Goal: Check status: Check status

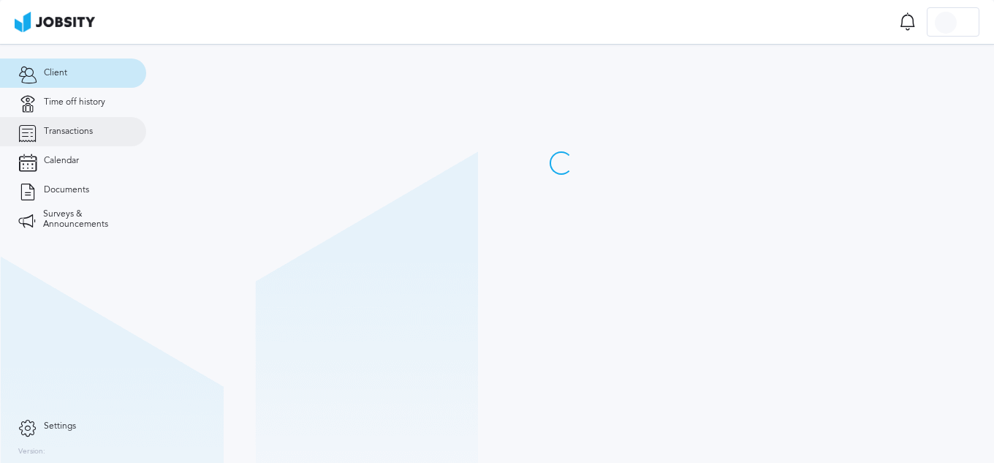
click at [85, 134] on span "Transactions" at bounding box center [68, 131] width 49 height 10
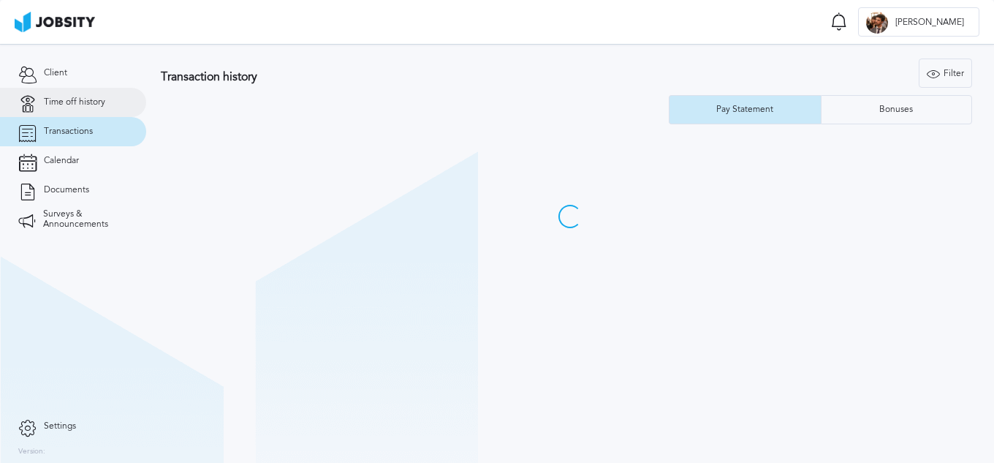
click at [84, 110] on link "Time off history" at bounding box center [73, 102] width 146 height 29
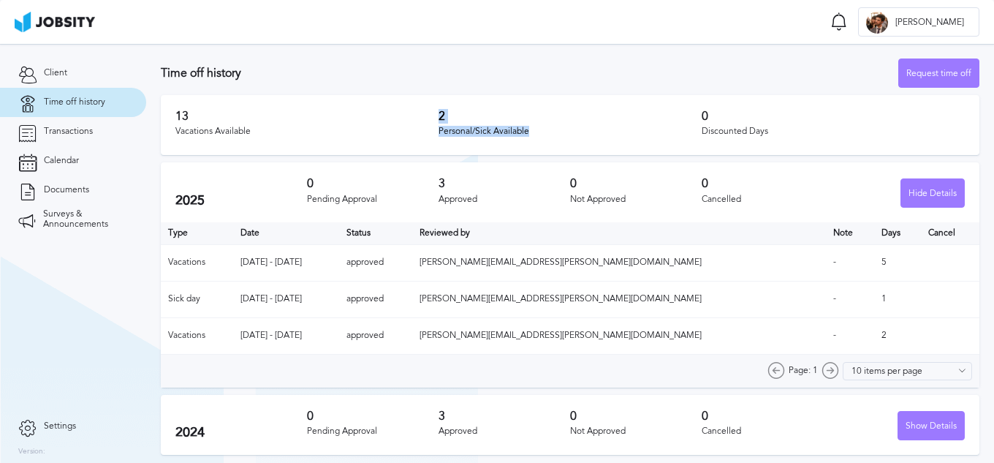
drag, startPoint x: 429, startPoint y: 126, endPoint x: 570, endPoint y: 126, distance: 141.1
click at [570, 126] on div "13 Vacations Available 2 Personal/Sick Available 0 Discounted Days" at bounding box center [570, 125] width 819 height 60
drag, startPoint x: 586, startPoint y: 122, endPoint x: 594, endPoint y: 116, distance: 9.8
click at [587, 122] on h3 "2" at bounding box center [570, 116] width 263 height 13
click at [600, 132] on div "Personal/Sick Available" at bounding box center [570, 131] width 263 height 10
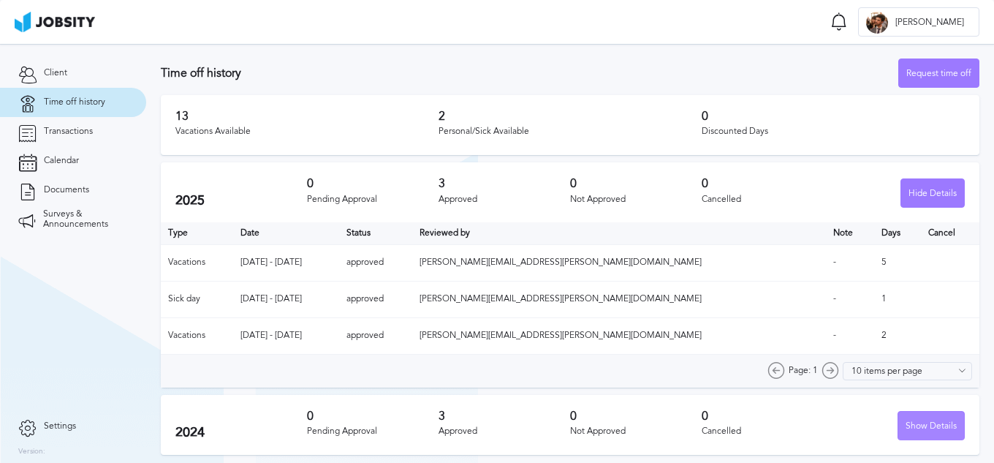
click at [931, 425] on div "Show Details" at bounding box center [932, 426] width 66 height 29
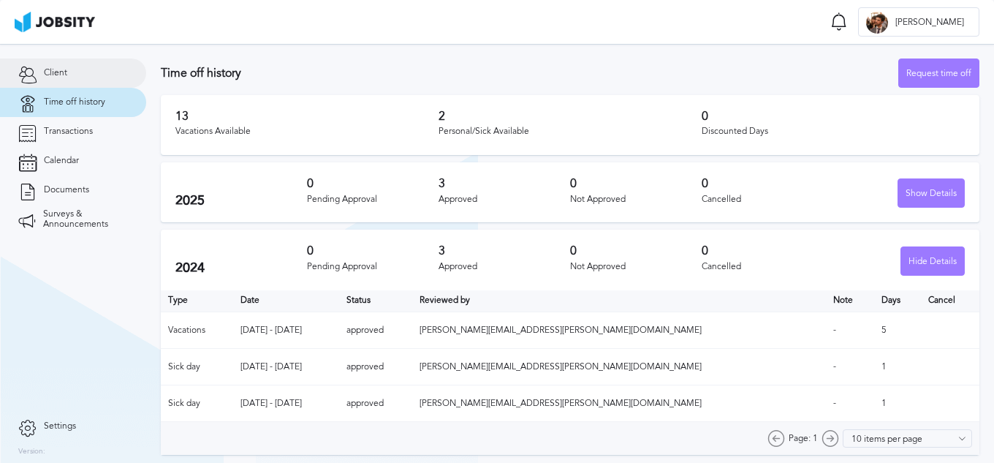
click at [53, 75] on span "Client" at bounding box center [55, 73] width 23 height 10
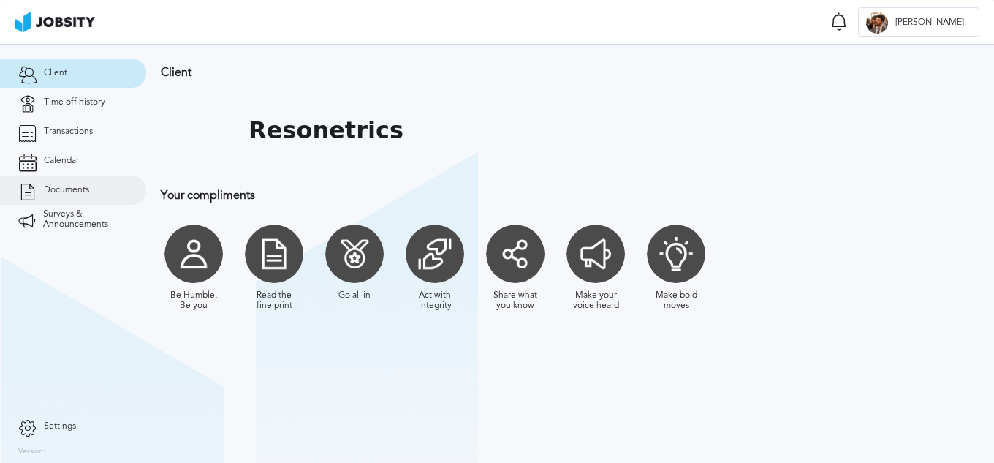
click at [29, 191] on icon at bounding box center [27, 190] width 18 height 13
